Goal: Check status: Check status

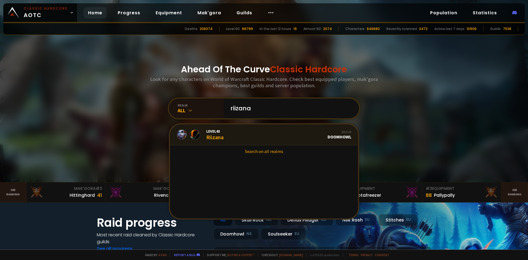
type input "riizana"
click at [239, 133] on link "Level 43 Riizana Realm Doomhowl" at bounding box center [264, 134] width 188 height 21
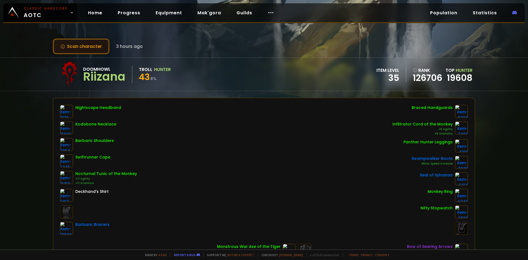
click at [97, 49] on button "Scan character" at bounding box center [81, 46] width 57 height 16
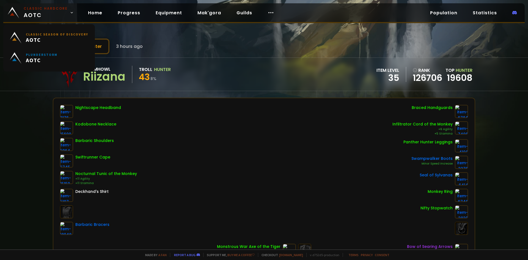
click at [44, 5] on link "Classic Hardcore AOTC" at bounding box center [40, 12] width 74 height 19
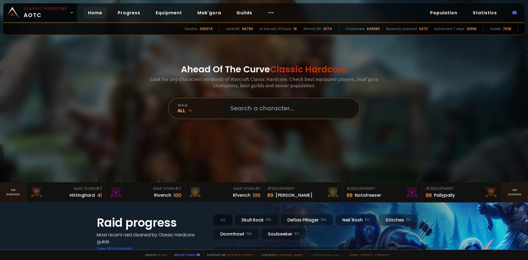
click at [253, 108] on input "text" at bounding box center [289, 108] width 125 height 20
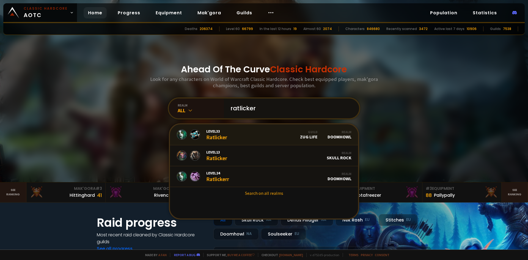
type input "ratlicker"
click at [238, 136] on link "Level 33 Ratlicker Guild Zug Life Realm Doomhowl" at bounding box center [264, 134] width 188 height 21
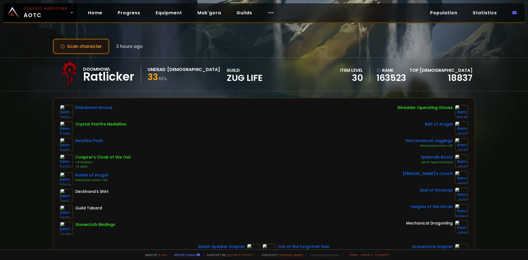
click at [101, 48] on button "Scan character" at bounding box center [81, 46] width 57 height 16
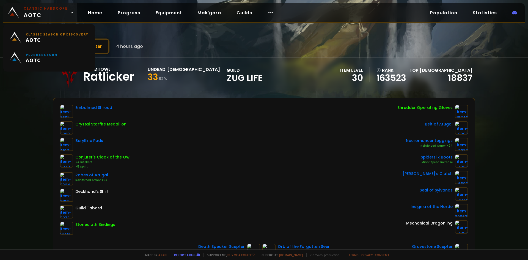
click at [56, 11] on small "Classic Hardcore" at bounding box center [46, 8] width 44 height 5
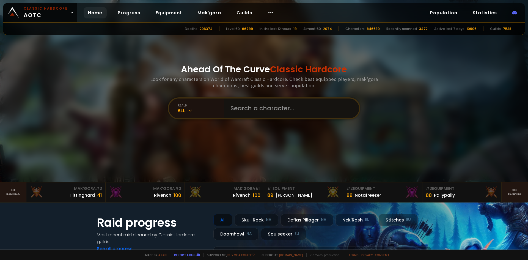
click at [285, 115] on input "text" at bounding box center [289, 108] width 125 height 20
type input "riizana"
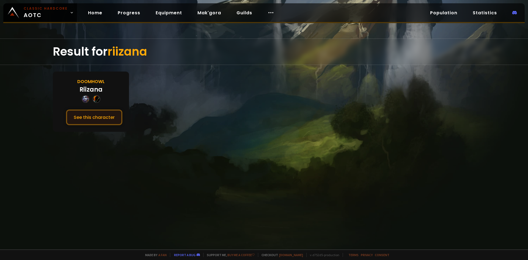
click at [92, 119] on button "See this character" at bounding box center [94, 117] width 56 height 16
